Goal: Find specific page/section: Find specific page/section

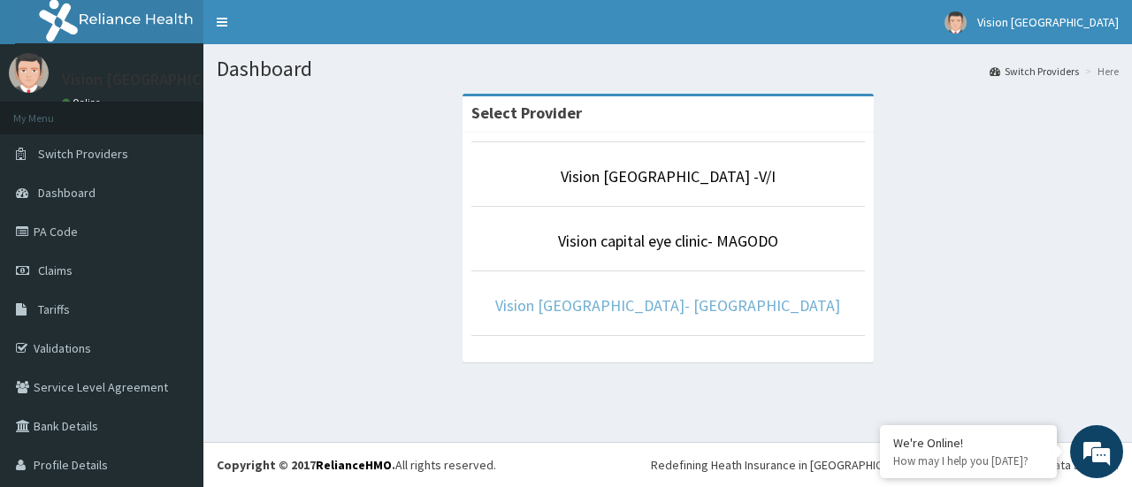
click at [733, 310] on link "Vision [GEOGRAPHIC_DATA]- [GEOGRAPHIC_DATA]" at bounding box center [667, 305] width 345 height 20
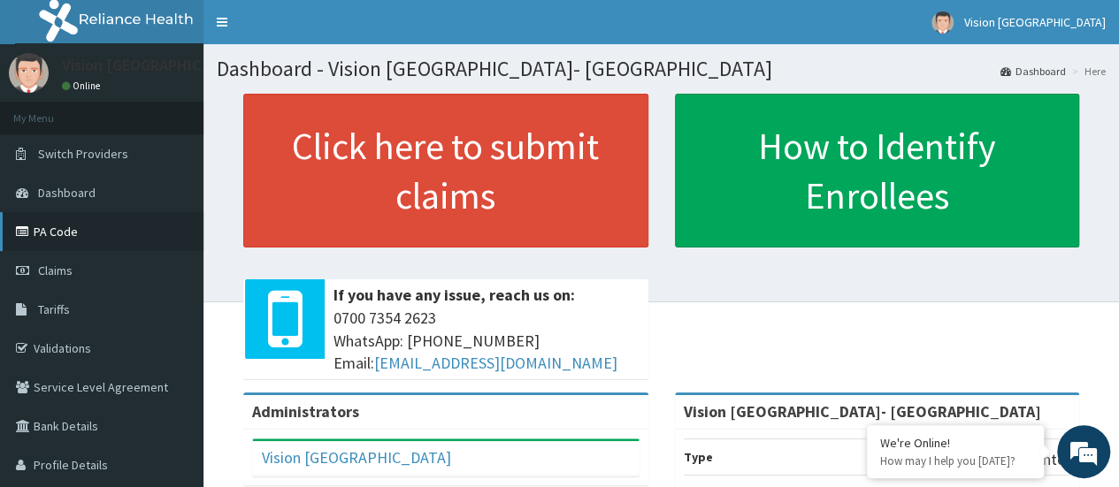
click at [68, 232] on link "PA Code" at bounding box center [101, 231] width 203 height 39
